Goal: Information Seeking & Learning: Stay updated

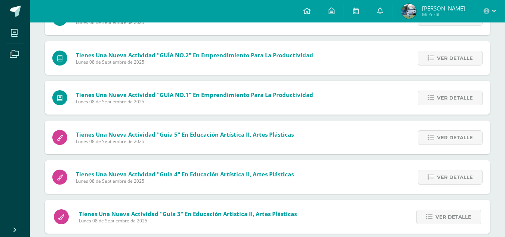
scroll to position [309, 0]
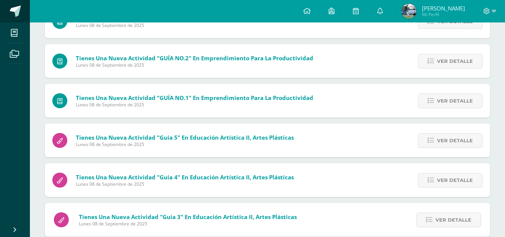
click at [14, 17] on link at bounding box center [15, 11] width 30 height 22
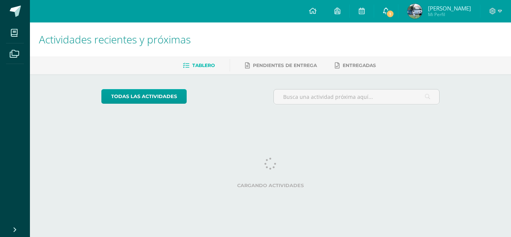
click at [392, 10] on span "1" at bounding box center [390, 14] width 8 height 8
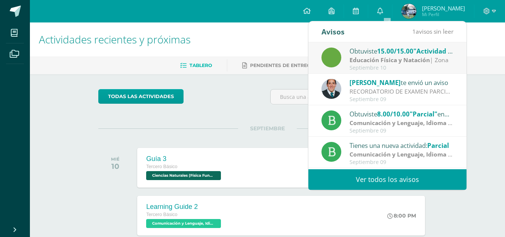
click at [245, 35] on h1 "Actividades recientes y próximas" at bounding box center [267, 39] width 457 height 34
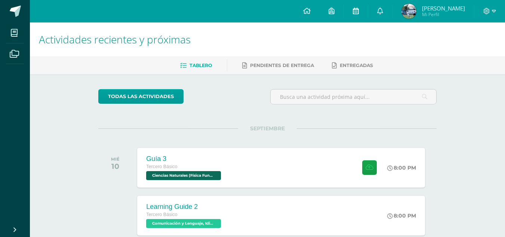
click at [359, 10] on icon at bounding box center [356, 10] width 6 height 7
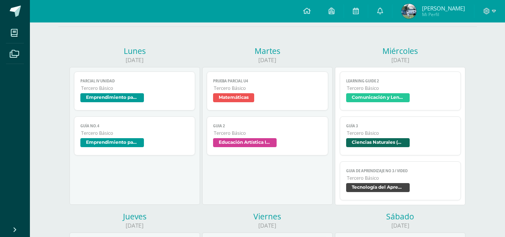
scroll to position [75, 0]
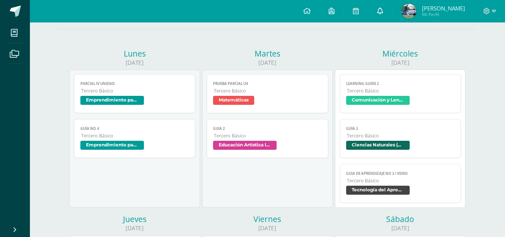
click at [387, 10] on link at bounding box center [380, 11] width 24 height 22
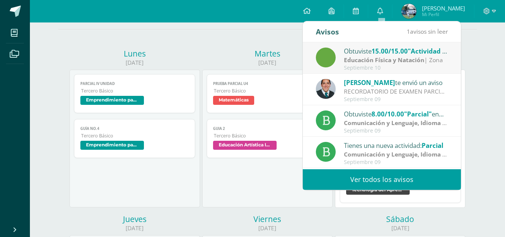
click at [431, 179] on link "Ver todos los avisos" at bounding box center [382, 179] width 158 height 21
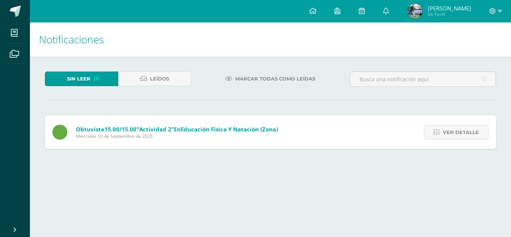
click at [250, 82] on span "Marcar todas como leídas" at bounding box center [275, 79] width 80 height 14
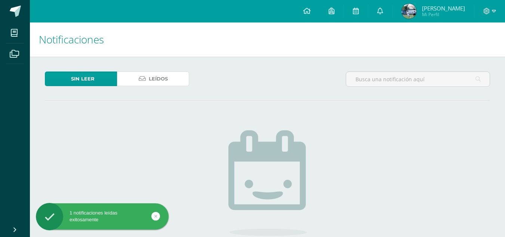
click at [151, 77] on span "Leídos" at bounding box center [158, 79] width 19 height 14
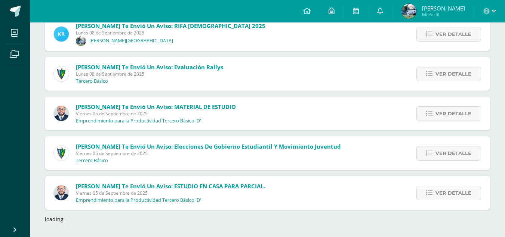
scroll to position [693, 0]
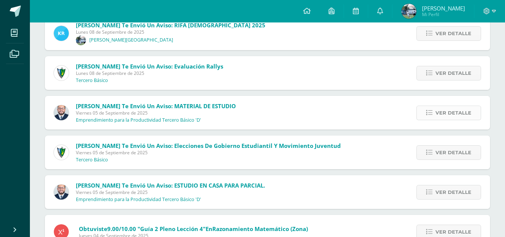
click at [438, 110] on span "Ver detalle" at bounding box center [453, 113] width 36 height 14
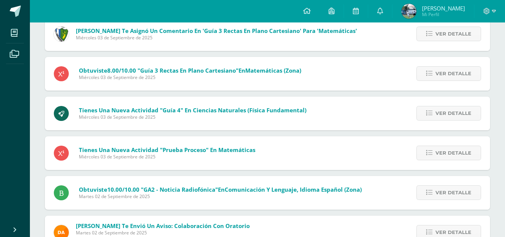
scroll to position [1440, 0]
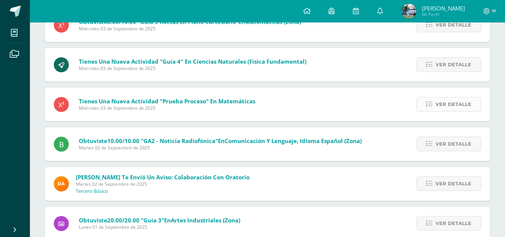
click at [466, 102] on span "Ver detalle" at bounding box center [453, 104] width 36 height 14
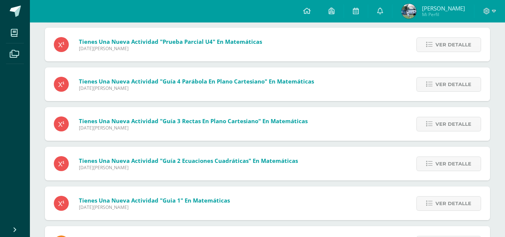
scroll to position [3343, 0]
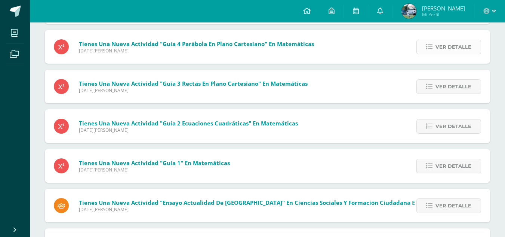
click at [460, 40] on span "Ver detalle" at bounding box center [453, 47] width 36 height 14
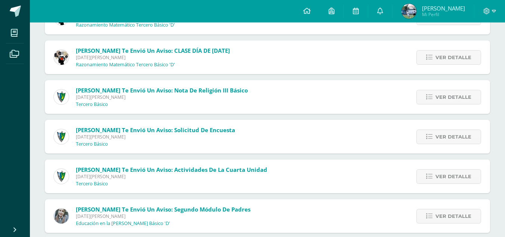
scroll to position [4531, 0]
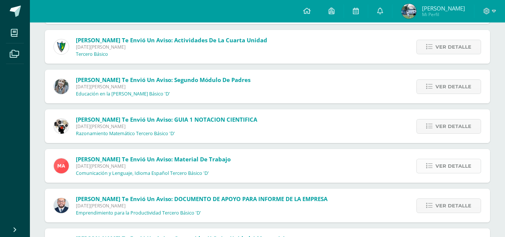
click at [431, 165] on icon at bounding box center [429, 166] width 6 height 6
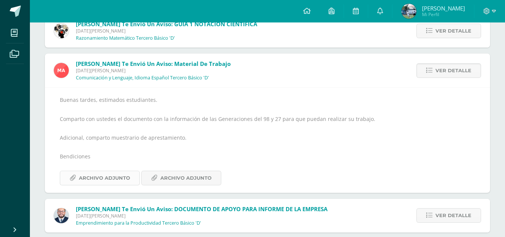
scroll to position [4595, 0]
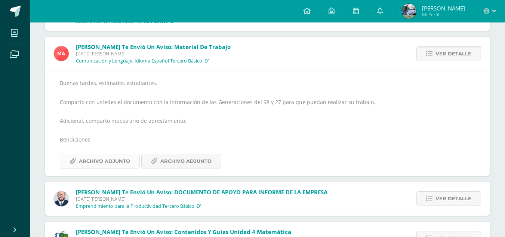
click at [122, 166] on span "Archivo Adjunto" at bounding box center [104, 161] width 51 height 14
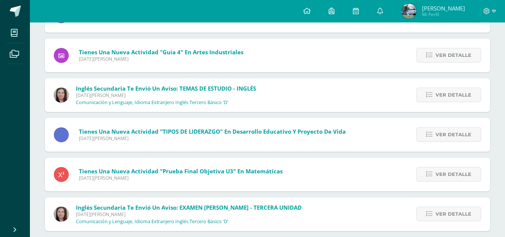
scroll to position [5702, 0]
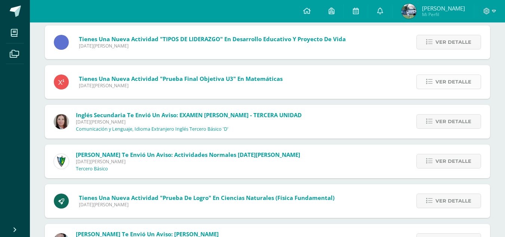
click at [475, 86] on link "Ver detalle" at bounding box center [448, 81] width 65 height 15
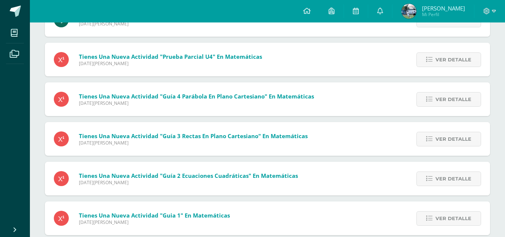
scroll to position [3242, 0]
click at [451, 101] on span "Ver detalle" at bounding box center [453, 99] width 36 height 14
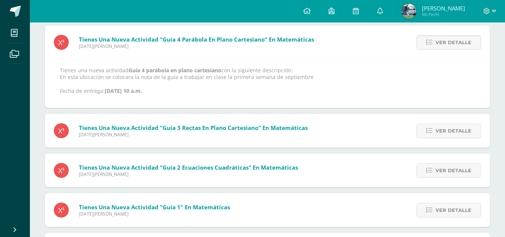
scroll to position [3317, 0]
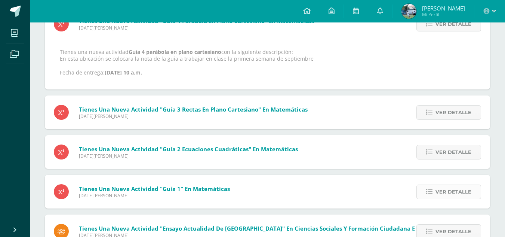
drag, startPoint x: 441, startPoint y: 189, endPoint x: 435, endPoint y: 191, distance: 6.3
click at [441, 190] on span "Ver detalle" at bounding box center [453, 192] width 36 height 14
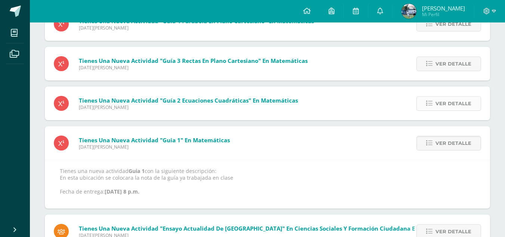
click at [447, 98] on span "Ver detalle" at bounding box center [453, 103] width 36 height 14
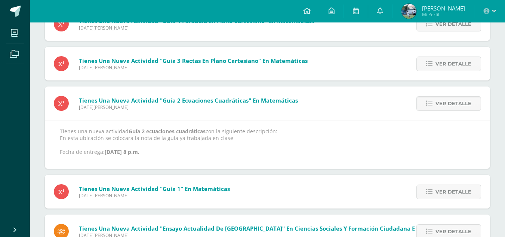
click at [441, 74] on div "Ver detalle" at bounding box center [447, 64] width 85 height 34
click at [440, 67] on span "Ver detalle" at bounding box center [453, 64] width 36 height 14
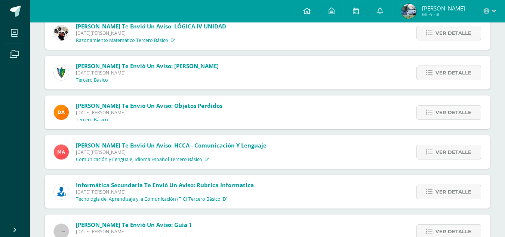
scroll to position [5073, 0]
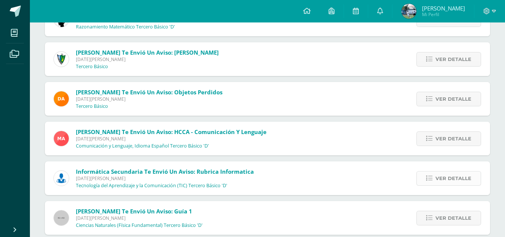
click at [462, 183] on span "Ver detalle" at bounding box center [453, 178] width 36 height 14
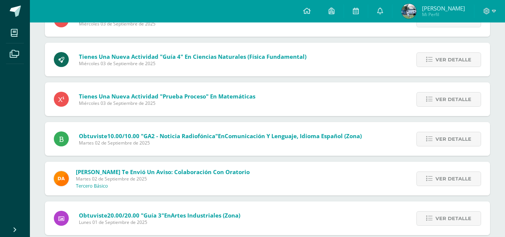
scroll to position [1287, 0]
